Goal: Task Accomplishment & Management: Manage account settings

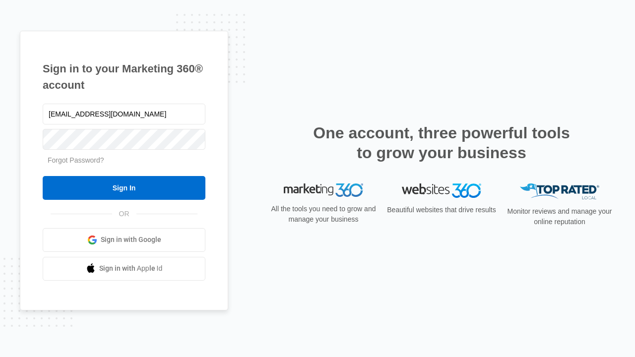
type input "[EMAIL_ADDRESS][DOMAIN_NAME]"
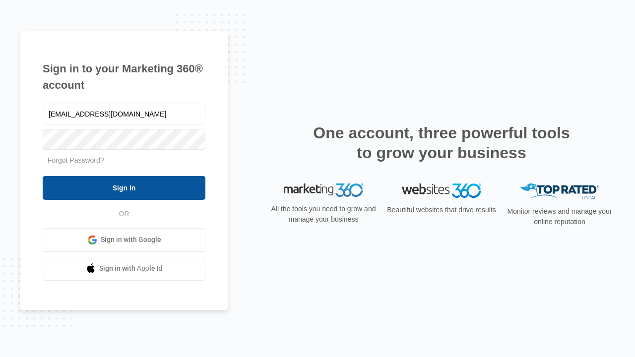
click at [124, 187] on input "Sign In" at bounding box center [124, 188] width 163 height 24
